Goal: Task Accomplishment & Management: Manage account settings

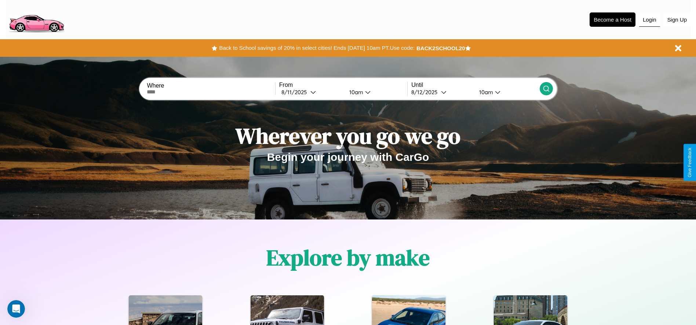
click at [649, 19] on button "Login" at bounding box center [649, 20] width 21 height 14
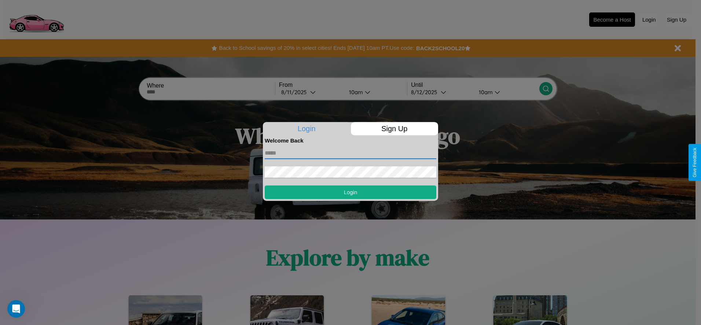
click at [351, 153] on input "text" at bounding box center [351, 153] width 172 height 12
type input "**********"
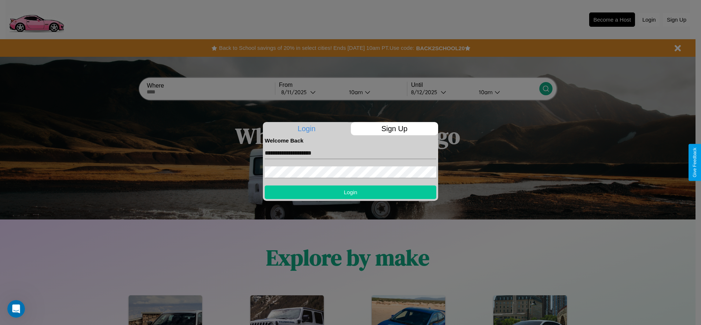
click at [351, 192] on button "Login" at bounding box center [351, 193] width 172 height 14
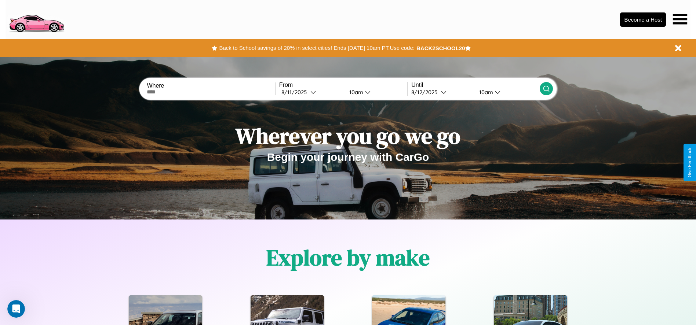
click at [680, 19] on icon at bounding box center [680, 19] width 14 height 10
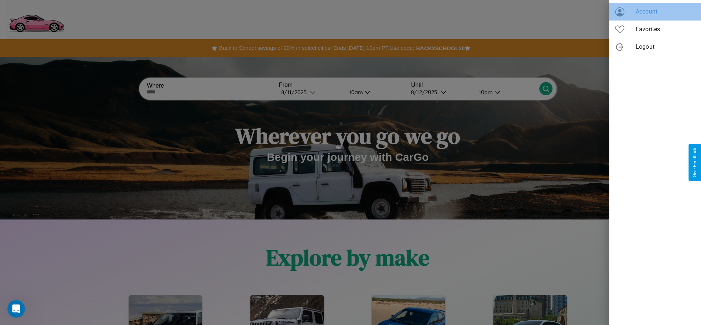
click at [655, 12] on span "Account" at bounding box center [665, 11] width 59 height 9
